Goal: Task Accomplishment & Management: Use online tool/utility

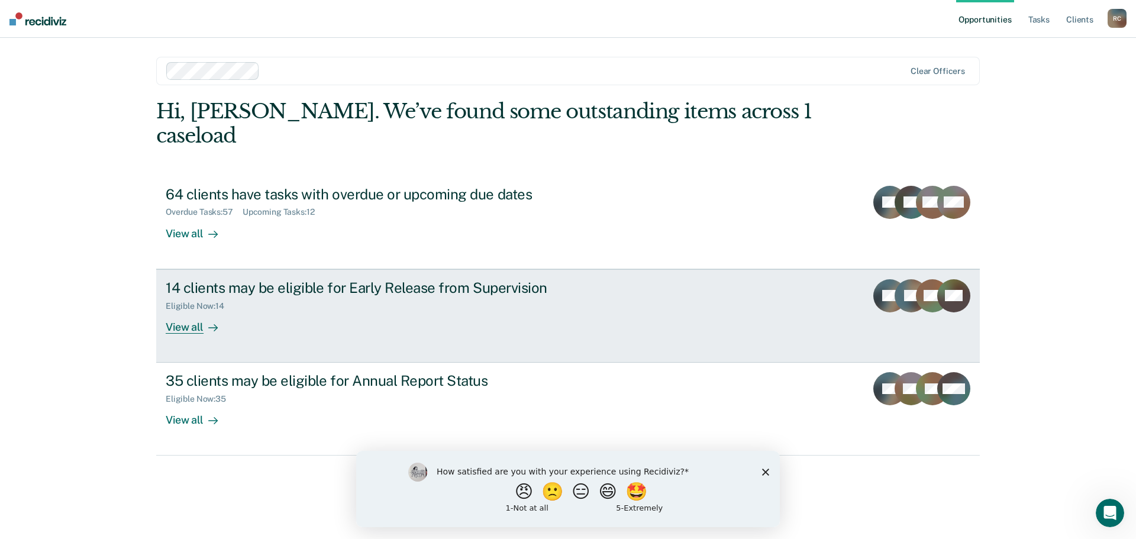
click at [171, 311] on div "View all" at bounding box center [199, 322] width 66 height 23
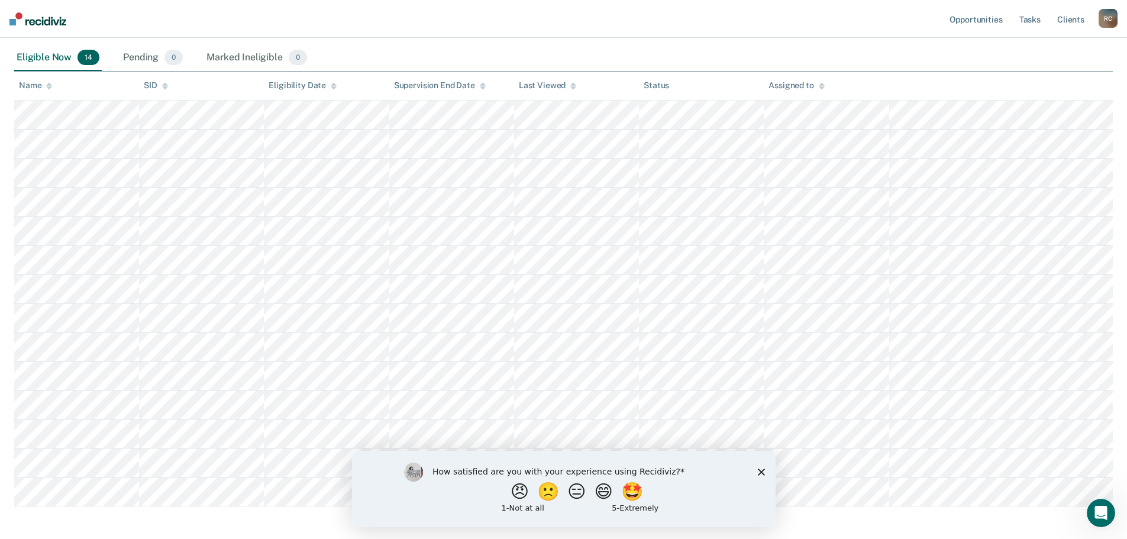
scroll to position [251, 0]
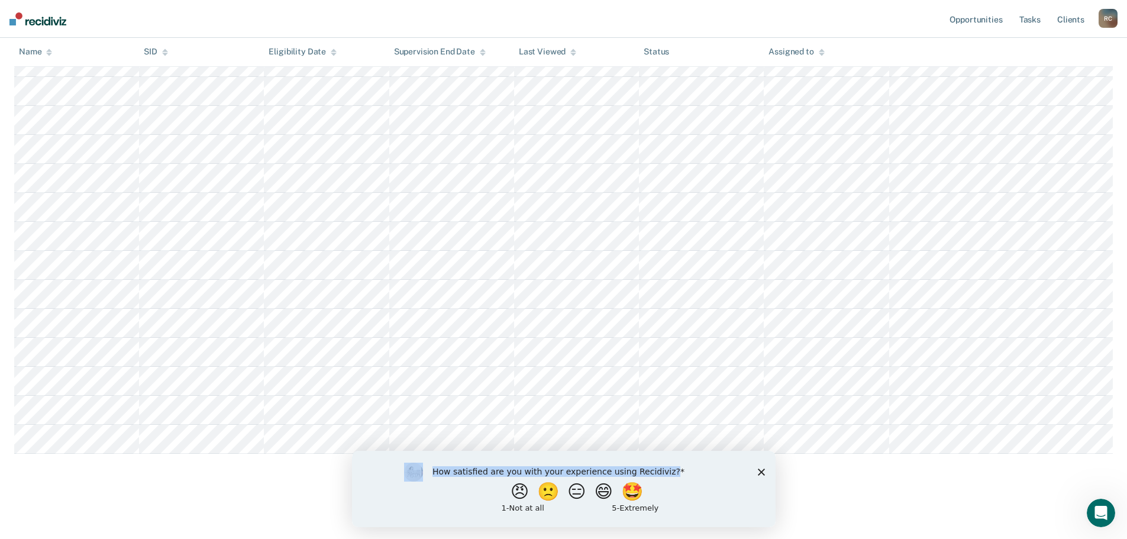
click at [566, 474] on div "How satisfied are you with your experience using Recidiviz? 😠 🙁 😑 😄 🤩 1 - Not a…" at bounding box center [563, 488] width 424 height 76
click at [566, 474] on polygon "Close survey" at bounding box center [760, 471] width 7 height 7
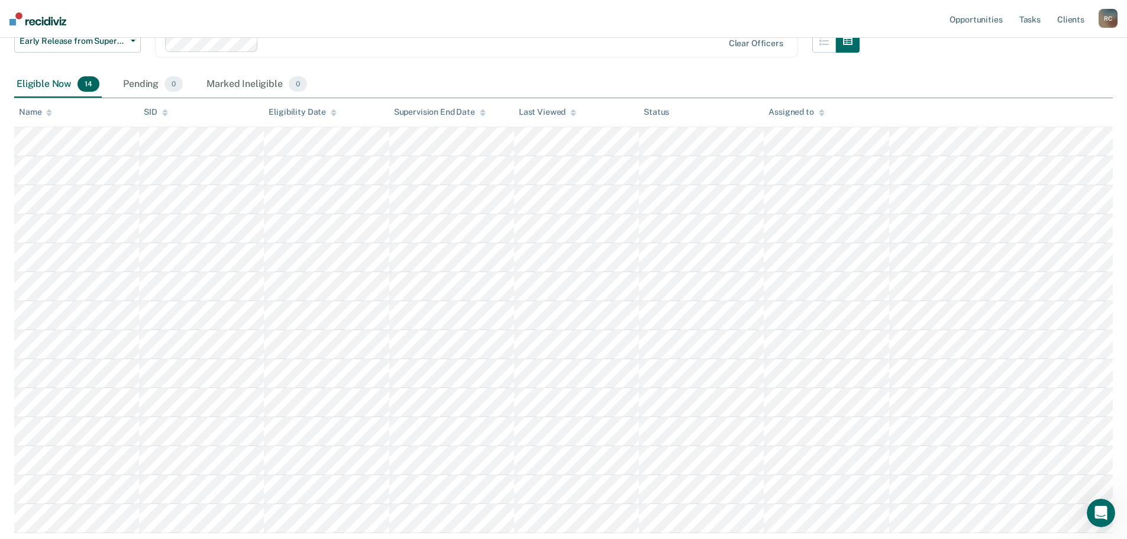
scroll to position [192, 0]
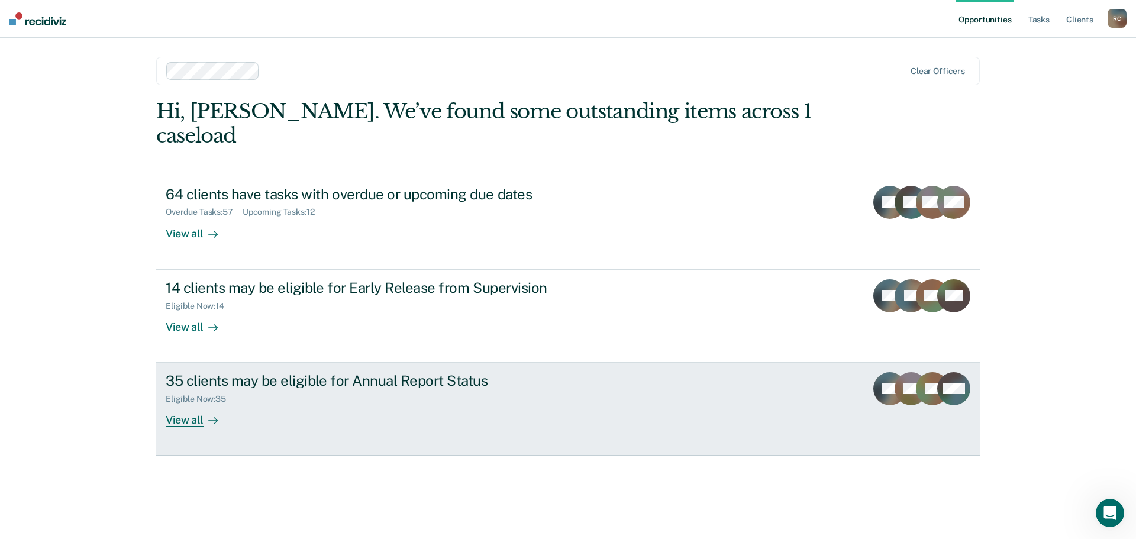
click at [189, 404] on div "View all" at bounding box center [199, 415] width 66 height 23
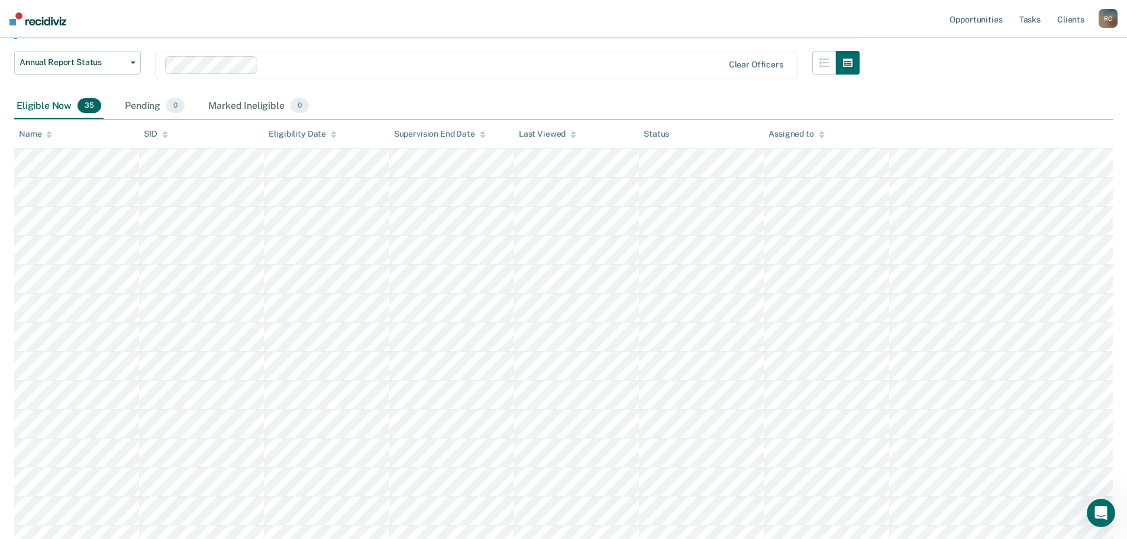
scroll to position [138, 0]
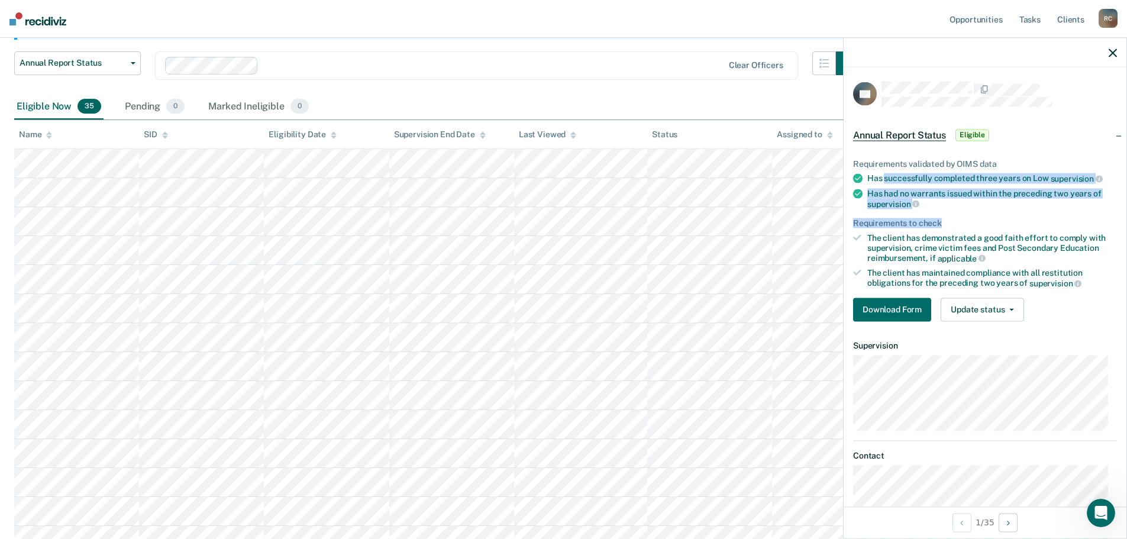
drag, startPoint x: 884, startPoint y: 181, endPoint x: 982, endPoint y: 212, distance: 102.9
click at [566, 212] on ul "Requirements validated by OIMS data Has successfully completed three years on L…" at bounding box center [985, 224] width 264 height 130
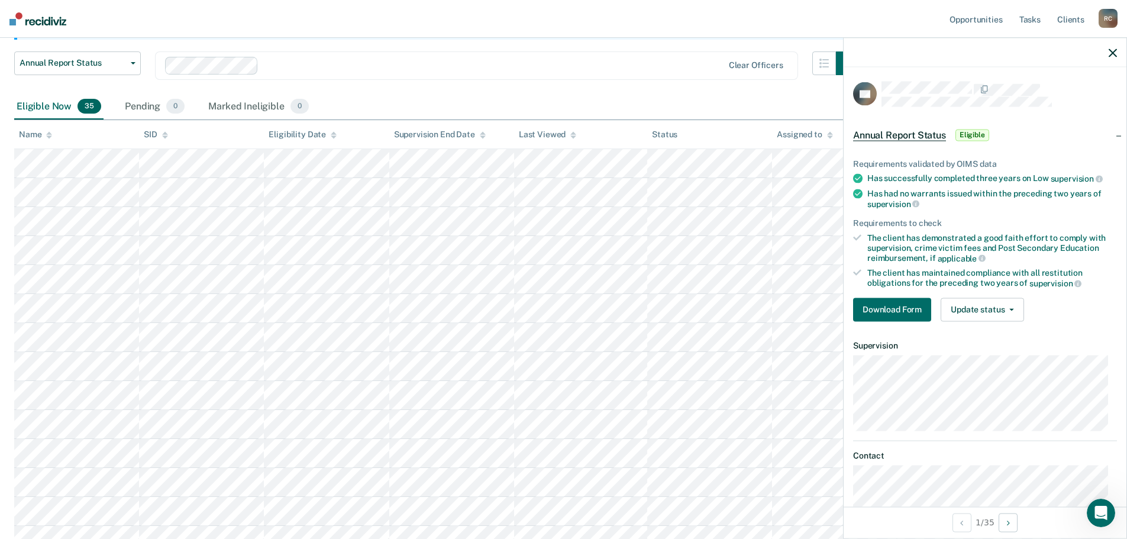
click at [566, 233] on div "The client has demonstrated a good faith effort to comply with supervision, cri…" at bounding box center [992, 248] width 250 height 30
click at [566, 307] on button "Download Form" at bounding box center [892, 310] width 78 height 24
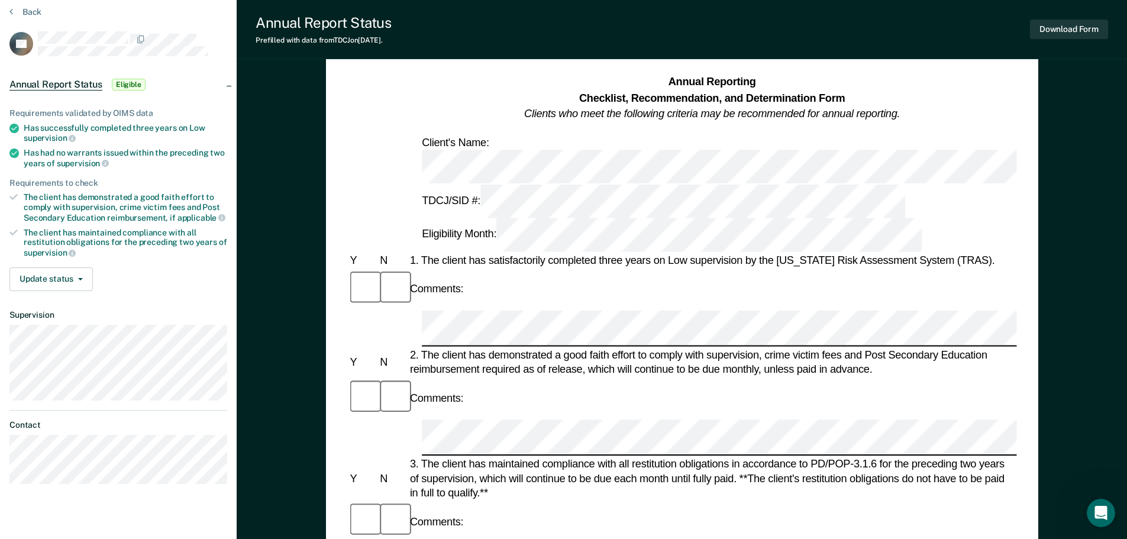
scroll to position [118, 0]
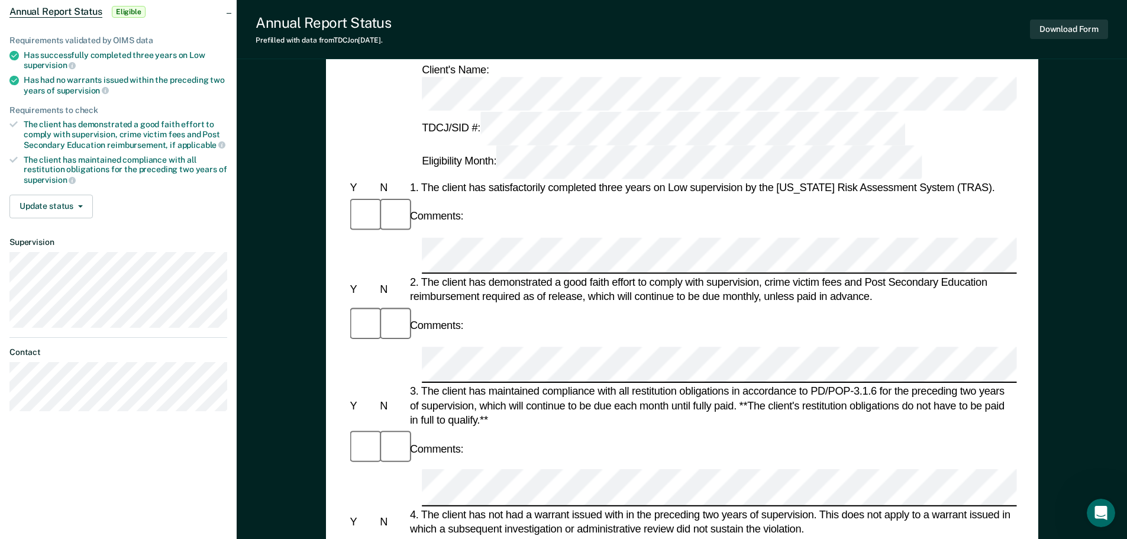
click at [566, 180] on div "1. The client has satisfactorily completed three years on Low supervision by th…" at bounding box center [711, 187] width 609 height 14
click at [562, 196] on div "Comments:" at bounding box center [681, 216] width 669 height 40
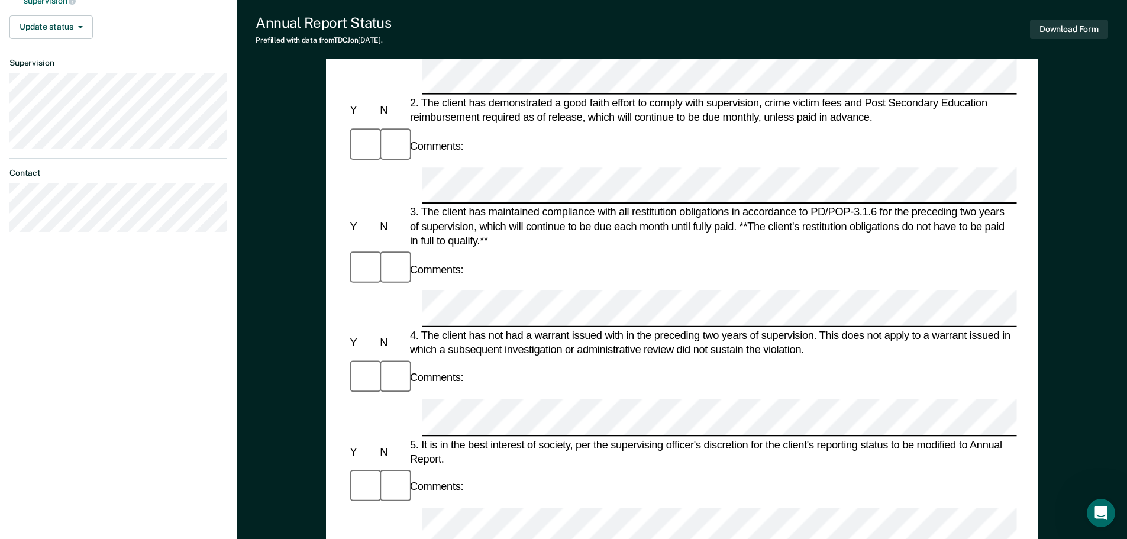
scroll to position [473, 0]
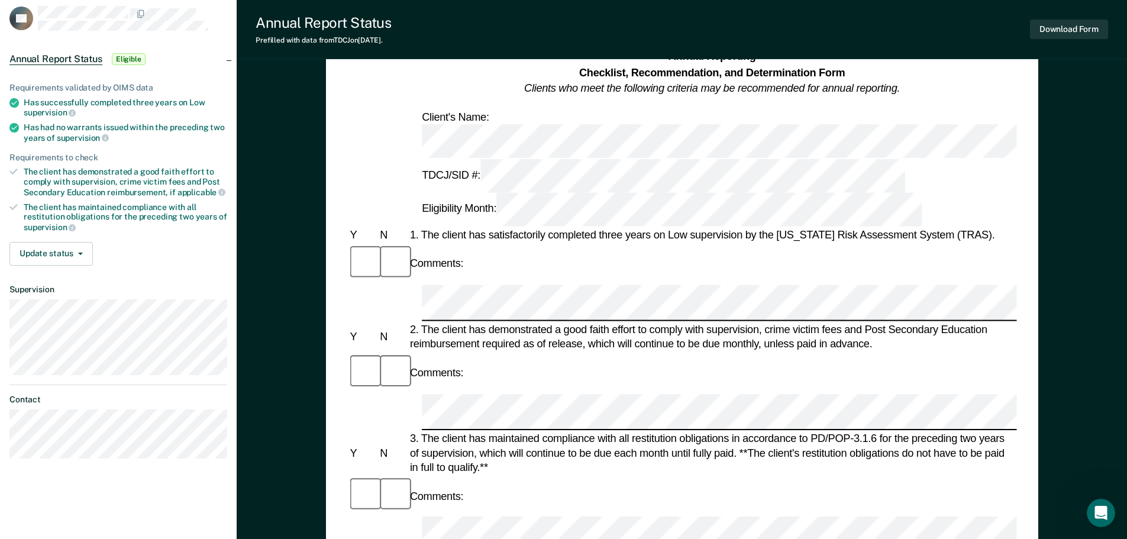
scroll to position [0, 0]
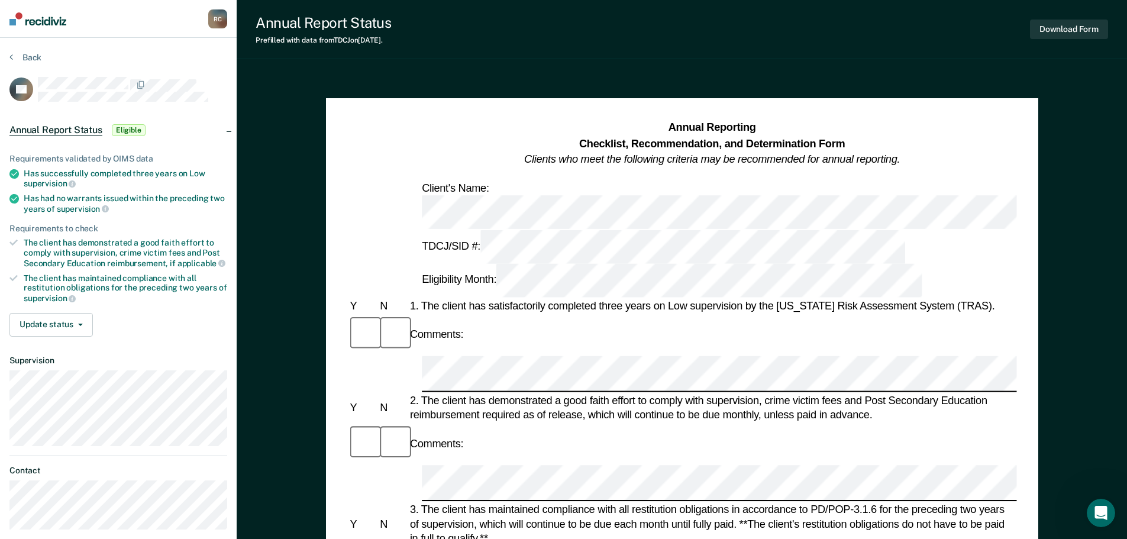
click at [10, 63] on div "Back" at bounding box center [118, 64] width 218 height 25
click at [27, 58] on button "Back" at bounding box center [25, 57] width 32 height 11
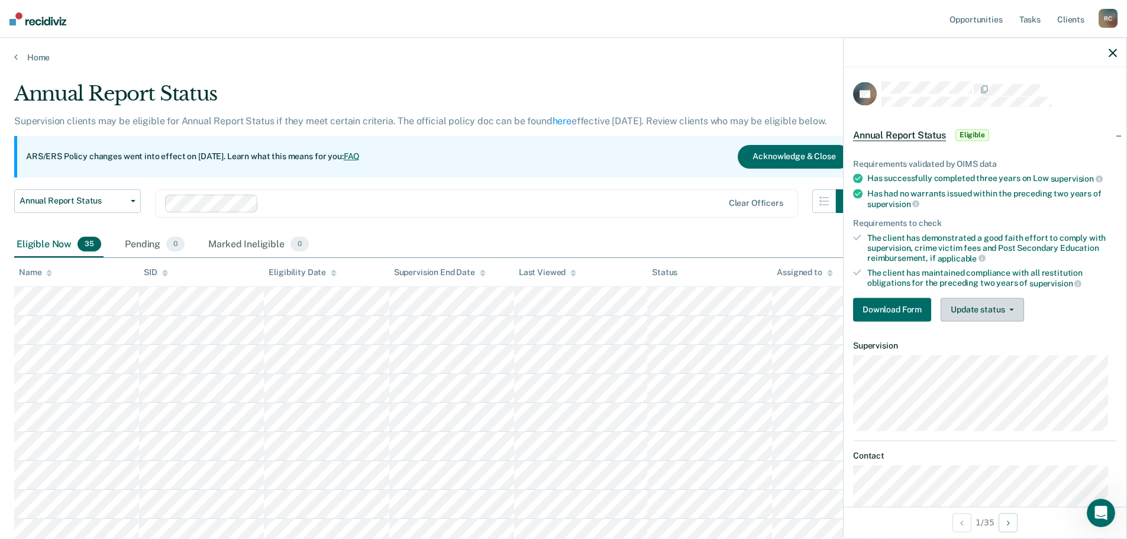
scroll to position [30, 0]
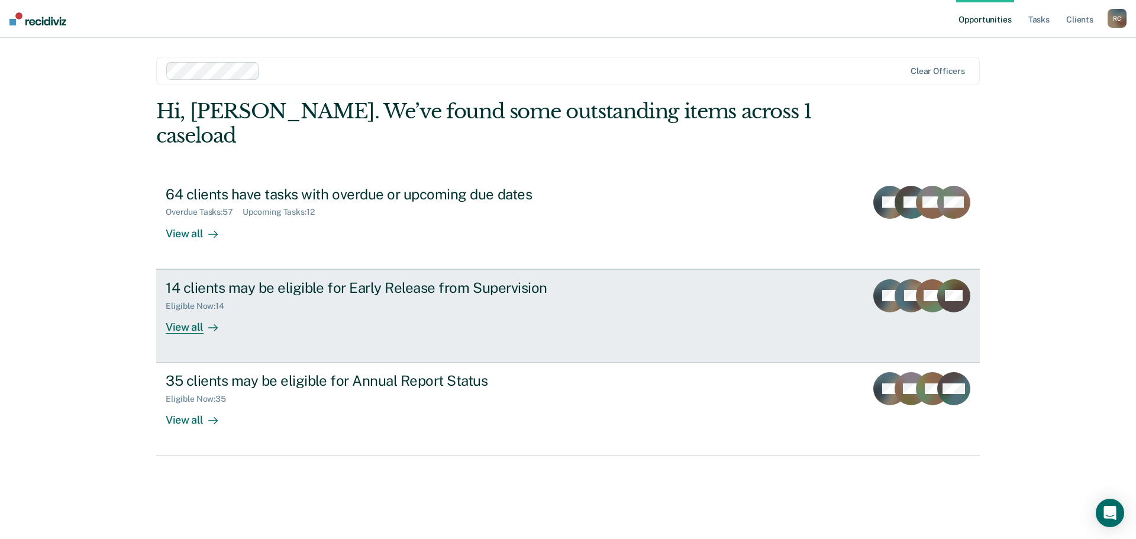
click at [202, 311] on div "View all" at bounding box center [199, 322] width 66 height 23
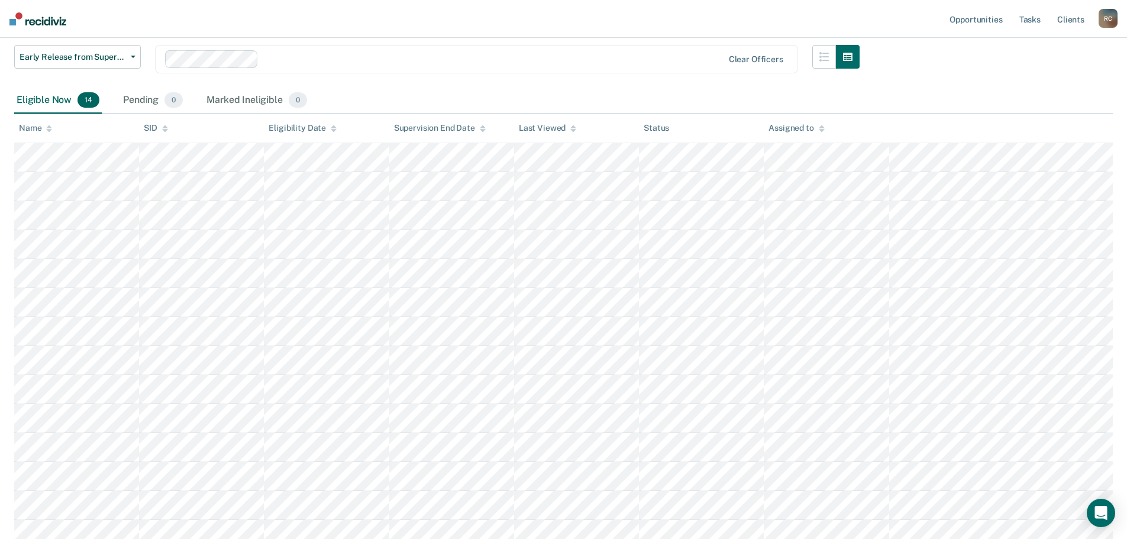
scroll to position [237, 0]
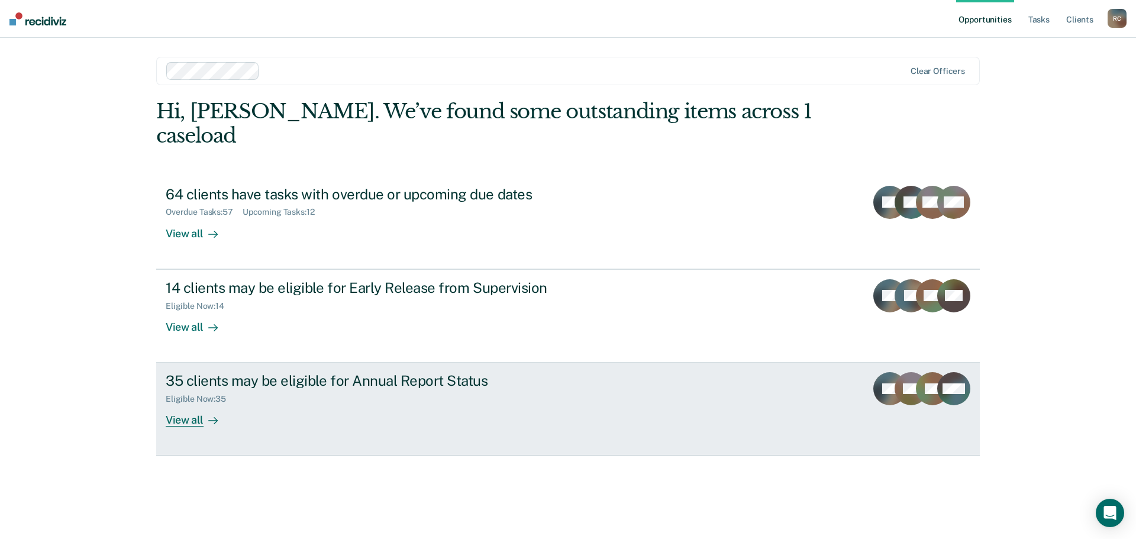
click at [196, 404] on div "View all" at bounding box center [199, 415] width 66 height 23
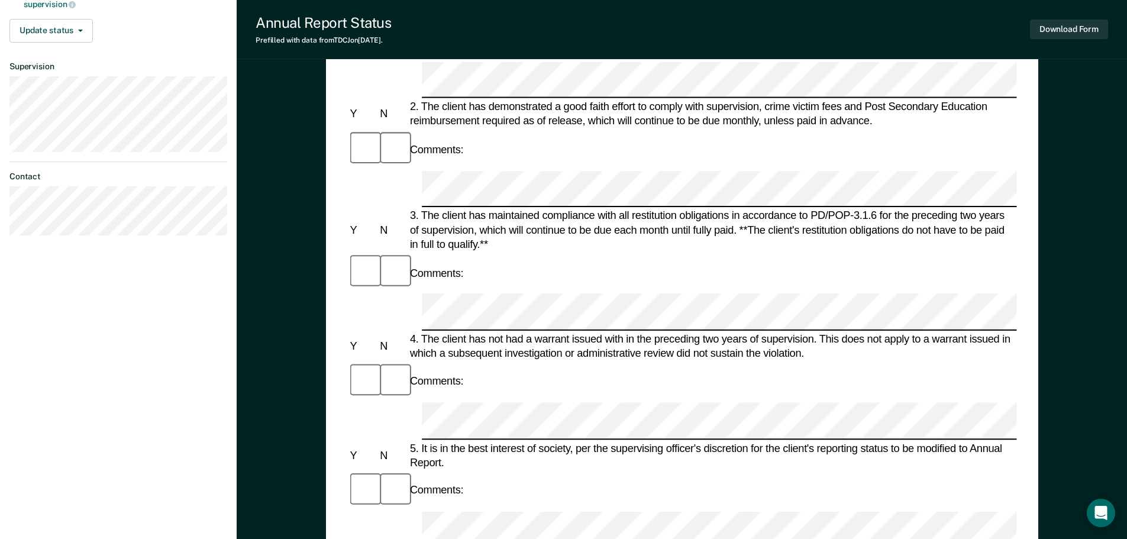
scroll to position [296, 0]
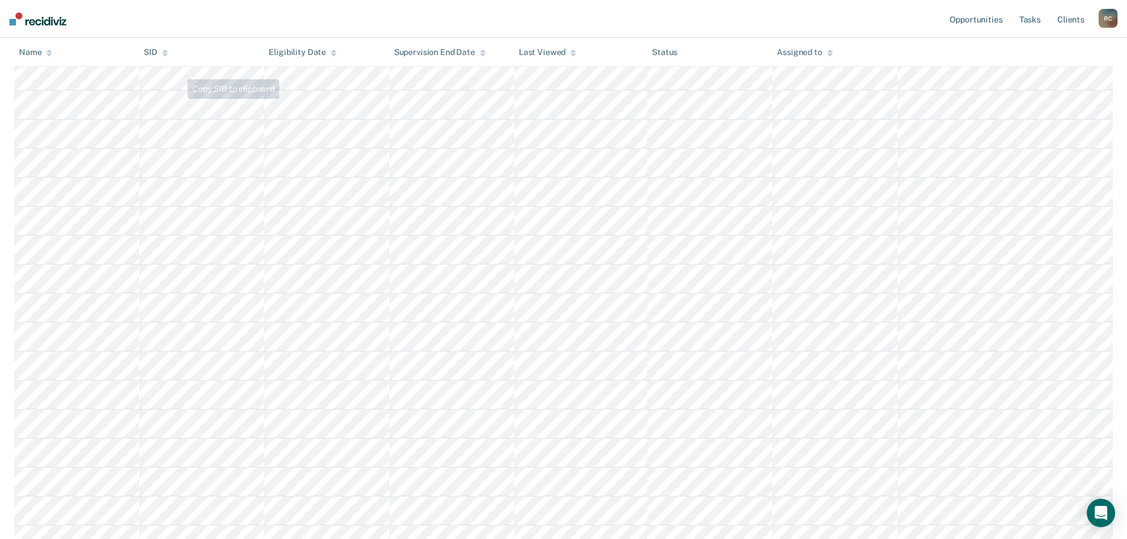
scroll to position [355, 0]
click at [50, 21] on img at bounding box center [37, 18] width 57 height 13
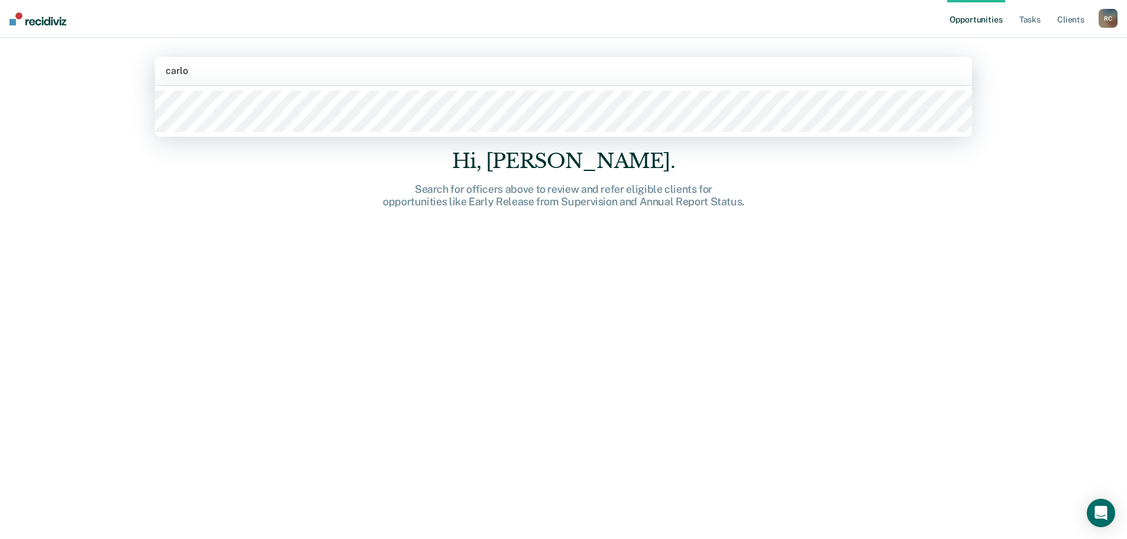
type input "[PERSON_NAME]"
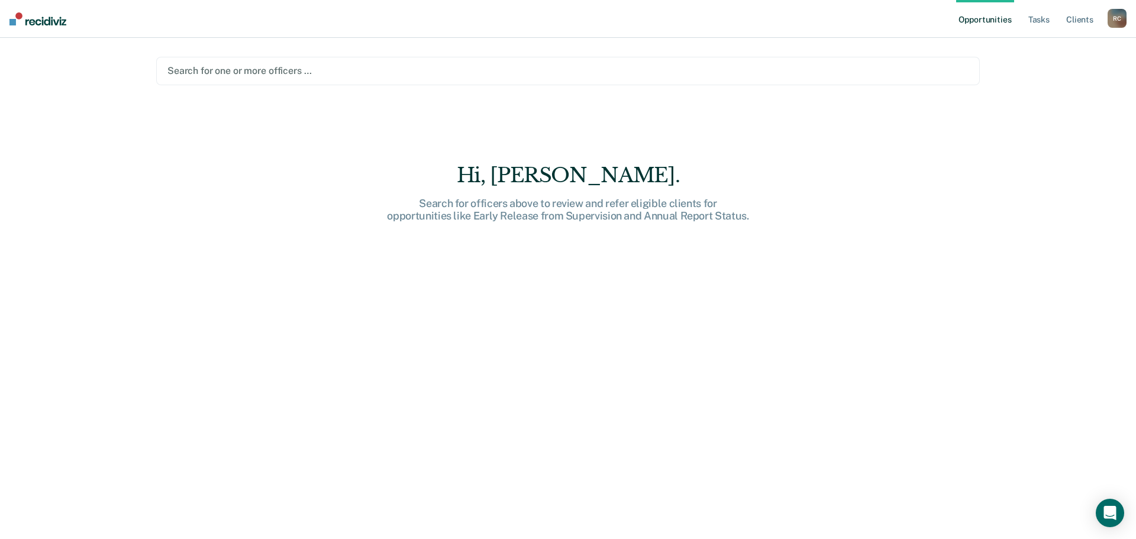
click at [233, 73] on div at bounding box center [567, 71] width 801 height 14
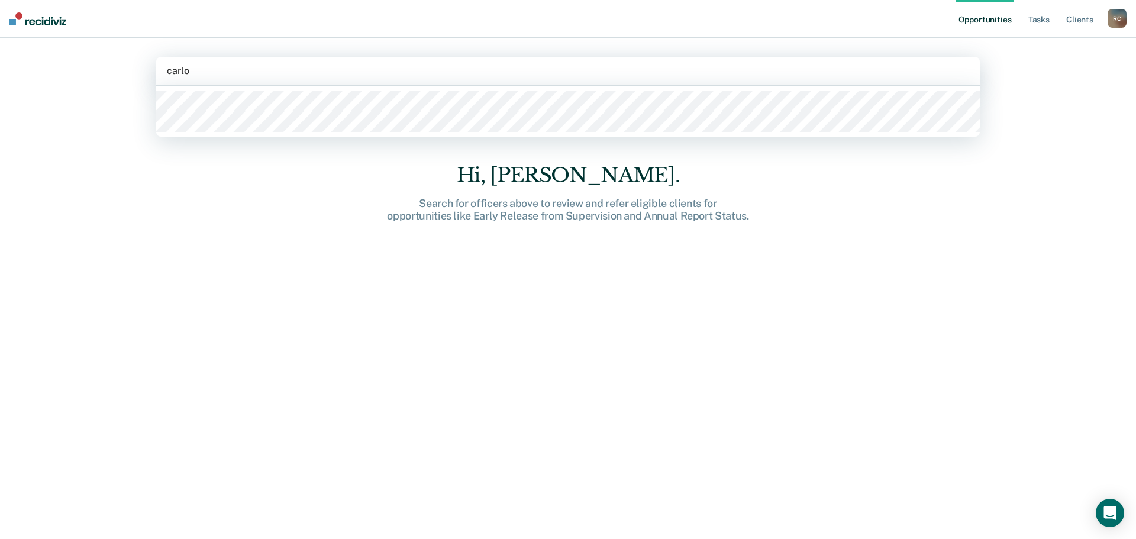
type input "[PERSON_NAME]"
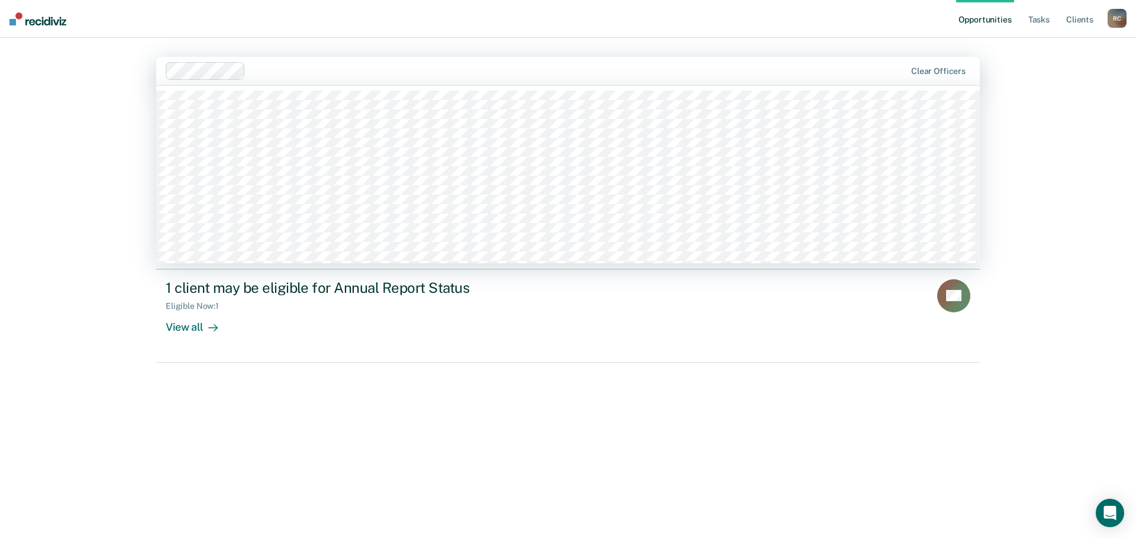
click at [339, 74] on div at bounding box center [577, 71] width 655 height 14
type input "[PERSON_NAME]"
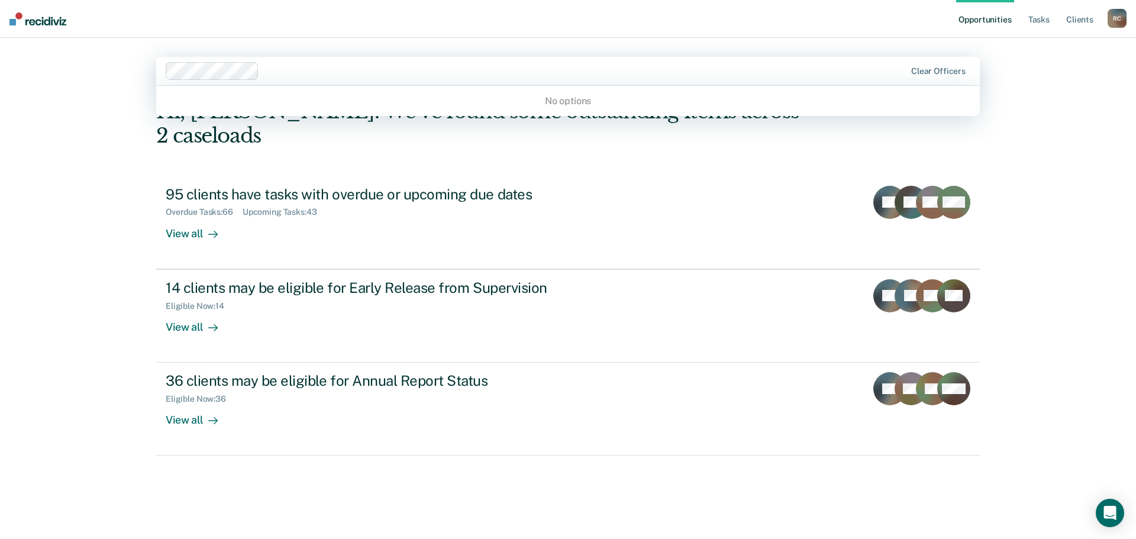
click at [349, 66] on div at bounding box center [584, 71] width 641 height 14
